Goal: Transaction & Acquisition: Book appointment/travel/reservation

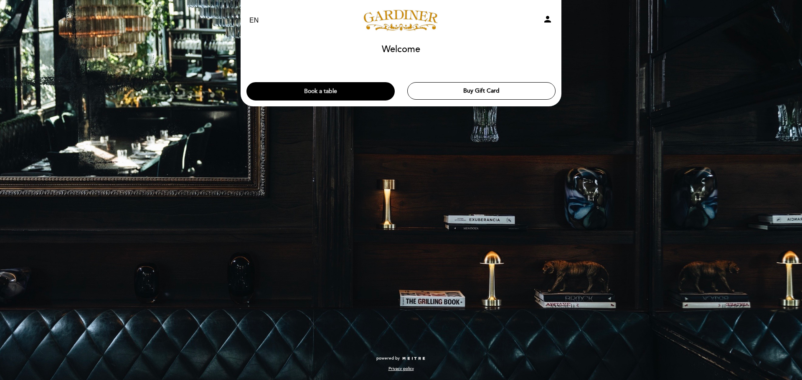
click at [343, 91] on button "Book a table" at bounding box center [320, 91] width 148 height 18
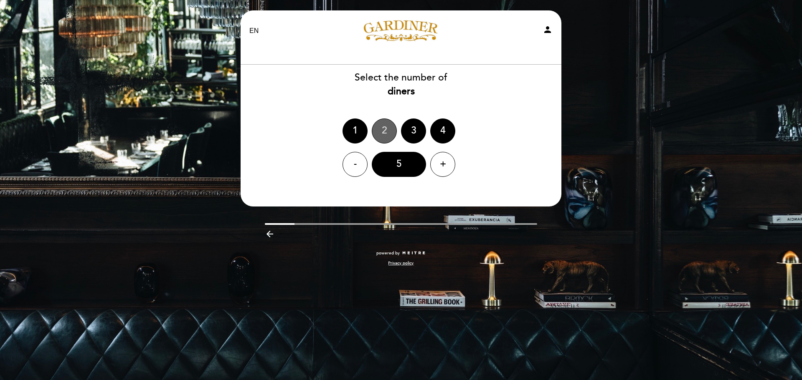
click at [389, 127] on div "2" at bounding box center [384, 131] width 25 height 25
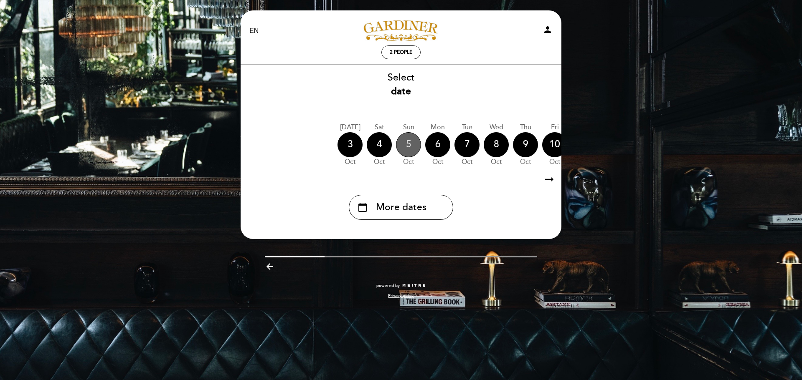
click at [409, 139] on div "5" at bounding box center [408, 144] width 25 height 25
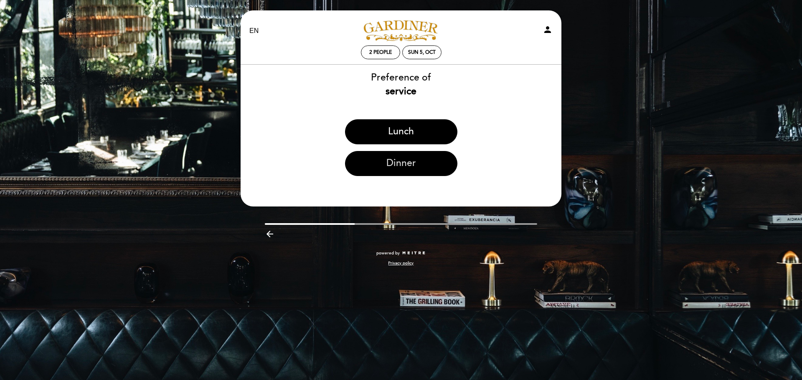
click at [389, 163] on button "Dinner" at bounding box center [401, 163] width 112 height 25
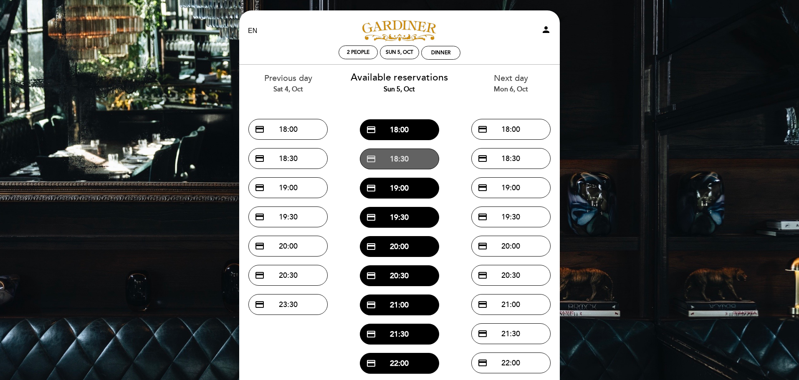
click at [398, 159] on button "credit_card 18:30" at bounding box center [399, 159] width 79 height 21
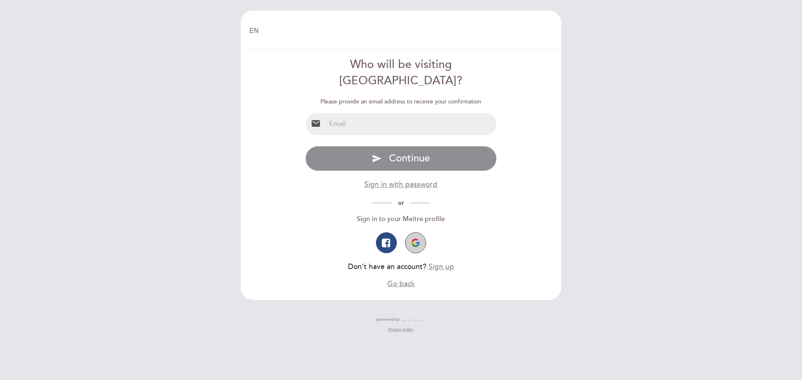
click at [411, 233] on button "button" at bounding box center [415, 243] width 21 height 21
